Goal: Information Seeking & Learning: Learn about a topic

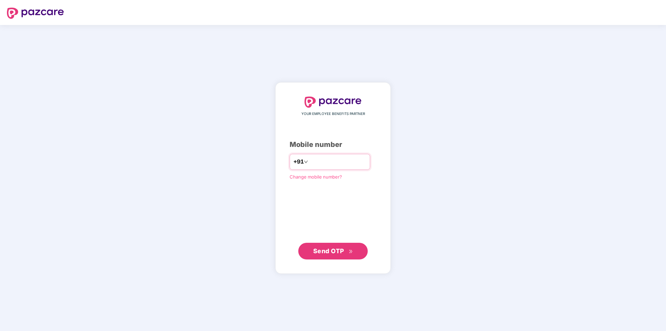
click at [317, 162] on input "number" at bounding box center [337, 161] width 57 height 11
type input "**********"
drag, startPoint x: 330, startPoint y: 250, endPoint x: 352, endPoint y: 246, distance: 22.9
click at [333, 250] on span "Send OTP" at bounding box center [328, 250] width 31 height 7
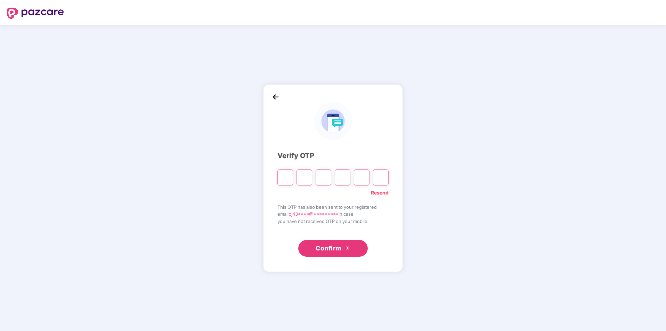
click at [383, 193] on link "Resend" at bounding box center [380, 193] width 18 height 8
click at [283, 176] on input "Please enter verification code. Digit 1" at bounding box center [285, 177] width 16 height 16
type input "*"
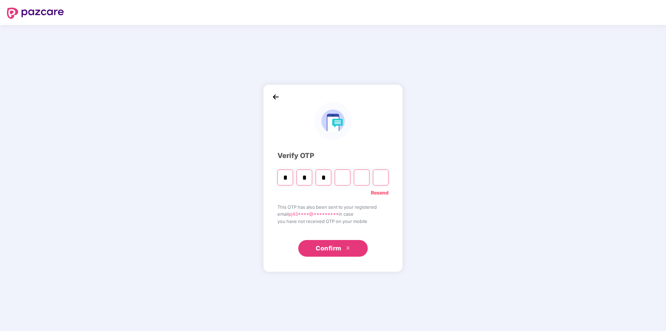
type input "*"
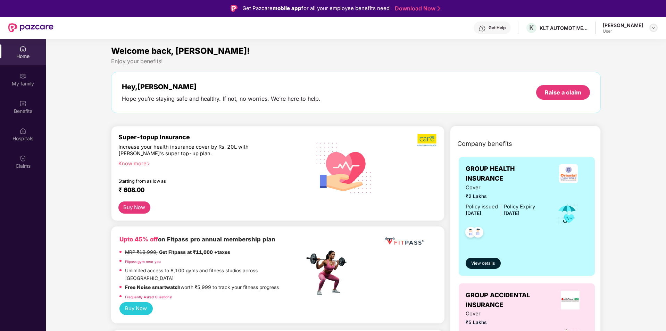
click at [654, 26] on img at bounding box center [654, 28] width 6 height 6
click at [23, 81] on div "My family" at bounding box center [23, 83] width 46 height 7
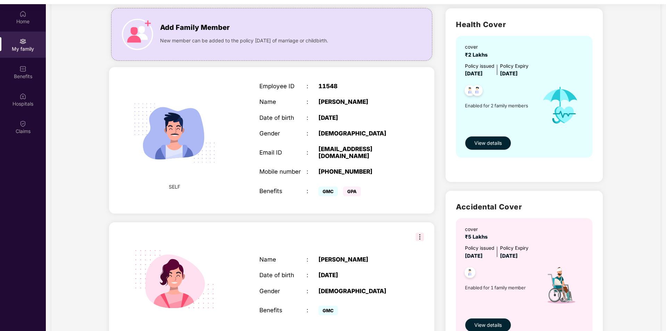
scroll to position [32, 0]
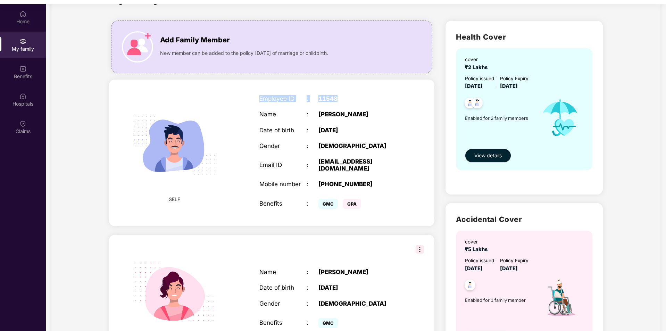
drag, startPoint x: 258, startPoint y: 97, endPoint x: 349, endPoint y: 105, distance: 91.3
click at [339, 95] on div "Employee ID : 11548 Name : [PERSON_NAME] Date of birth : [DEMOGRAPHIC_DATA] Gen…" at bounding box center [330, 152] width 156 height 133
click at [328, 199] on span "GMC" at bounding box center [327, 204] width 19 height 10
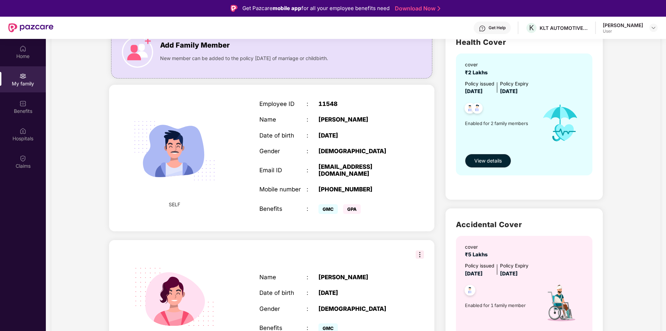
scroll to position [69, 0]
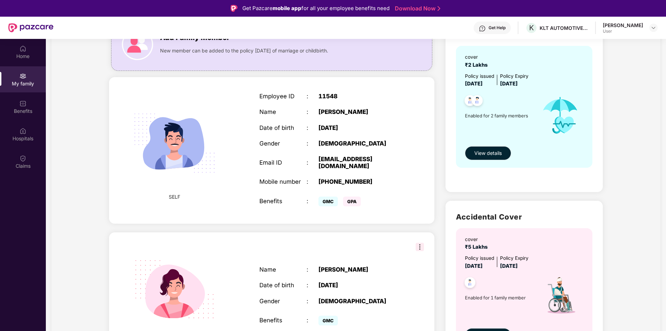
click at [184, 133] on img at bounding box center [174, 143] width 100 height 100
click at [172, 194] on span "SELF" at bounding box center [174, 197] width 11 height 8
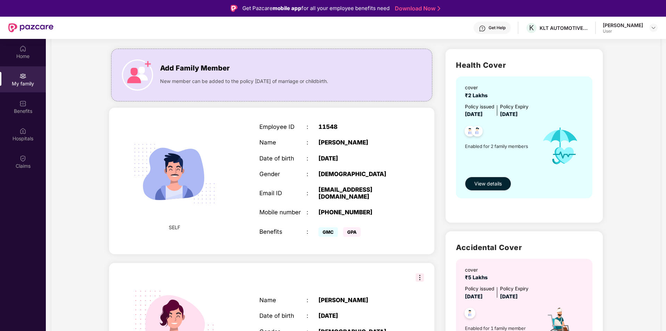
scroll to position [35, 0]
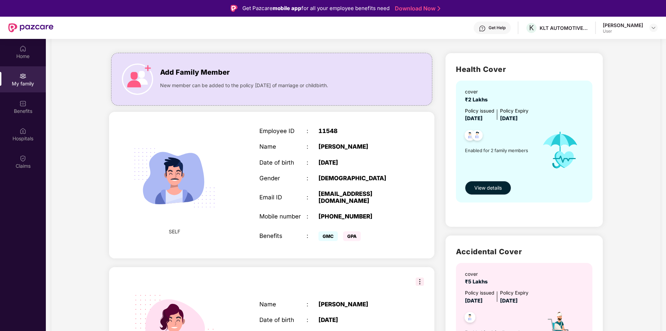
click at [485, 188] on span "View details" at bounding box center [487, 188] width 27 height 8
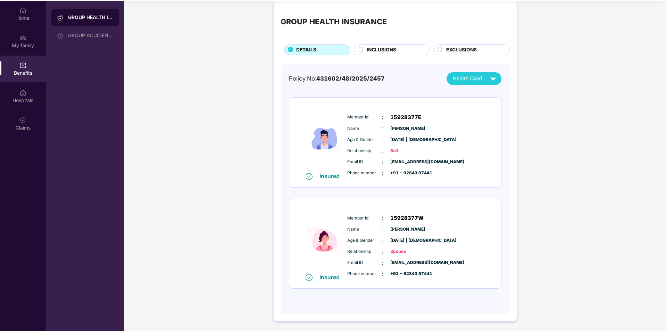
scroll to position [39, 0]
click at [487, 77] on img at bounding box center [493, 78] width 12 height 12
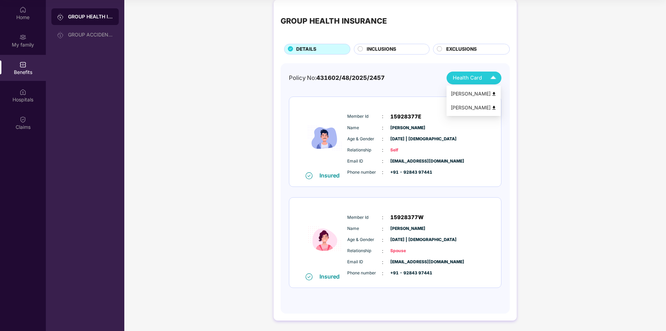
click at [462, 92] on div "[PERSON_NAME]" at bounding box center [474, 94] width 46 height 8
click at [488, 76] on img at bounding box center [493, 78] width 12 height 12
click at [460, 106] on div "[PERSON_NAME]" at bounding box center [474, 108] width 46 height 8
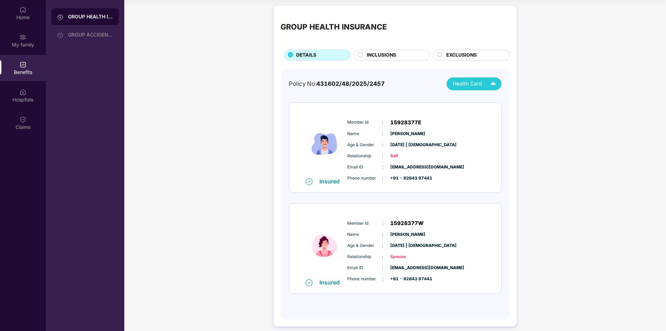
scroll to position [0, 0]
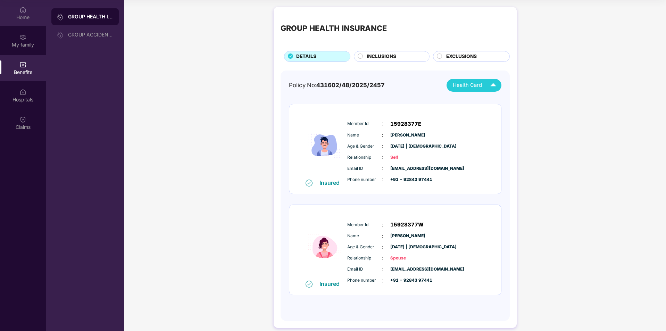
click at [18, 13] on div "Home" at bounding box center [23, 13] width 46 height 26
